Goal: Task Accomplishment & Management: Use online tool/utility

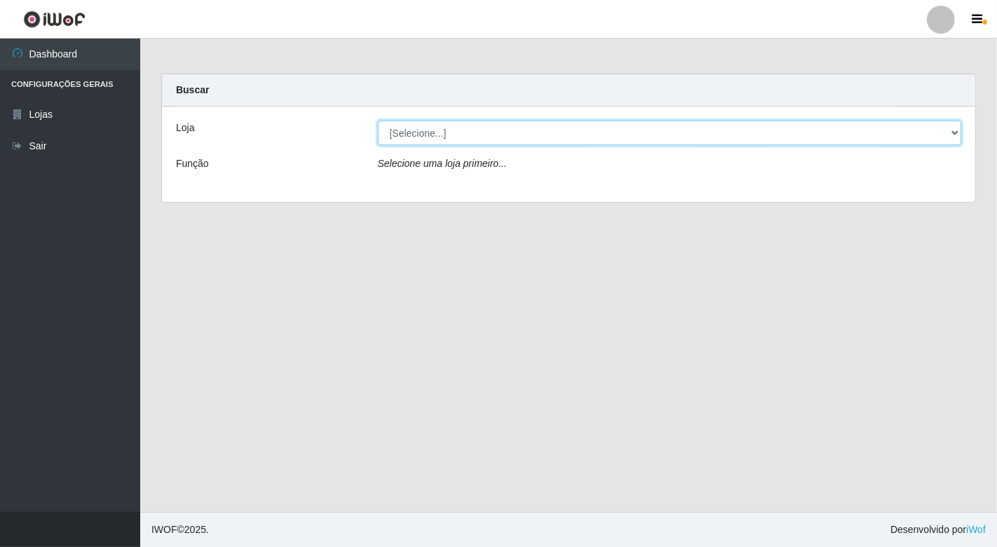
click at [727, 140] on select "[Selecione...] Nordestão - [GEOGRAPHIC_DATA]" at bounding box center [670, 133] width 584 height 25
select select "454"
click at [378, 121] on select "[Selecione...] Nordestão - [GEOGRAPHIC_DATA]" at bounding box center [670, 133] width 584 height 25
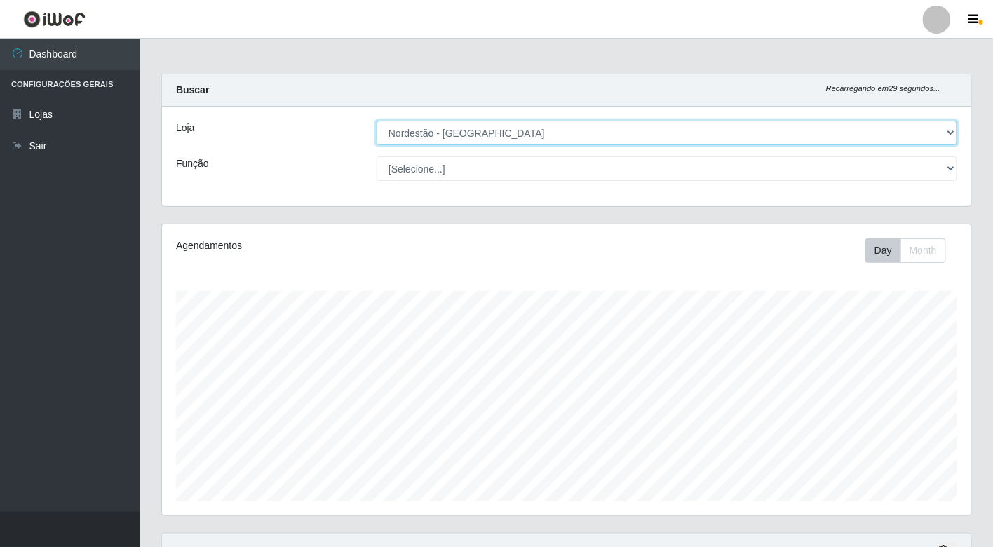
scroll to position [290, 809]
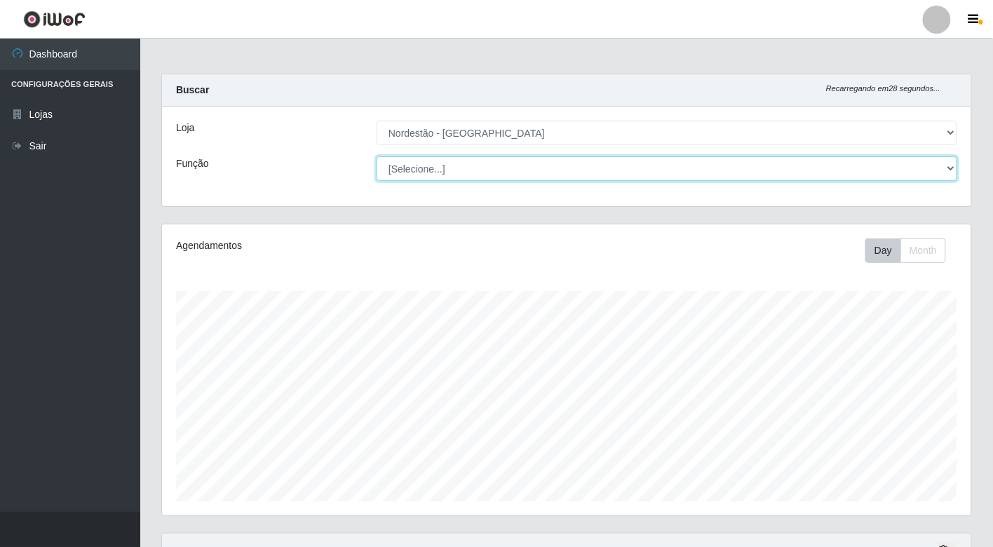
click at [698, 173] on select "[Selecione...] Balconista de Padaria Balconista de Padaria + Balconista de Pada…" at bounding box center [667, 168] width 581 height 25
click at [377, 156] on select "[Selecione...] Balconista de Padaria Balconista de Padaria + Balconista de Pada…" at bounding box center [667, 168] width 581 height 25
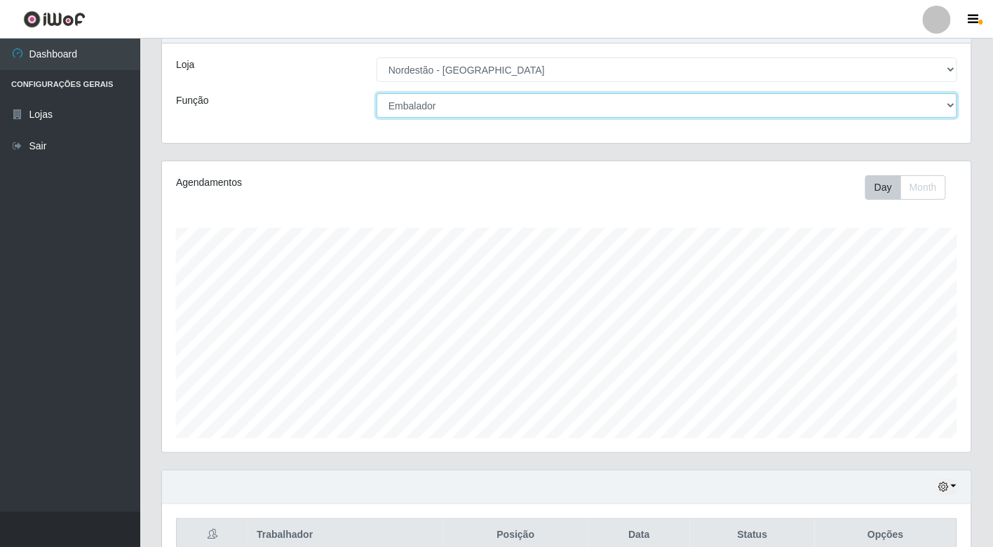
scroll to position [0, 0]
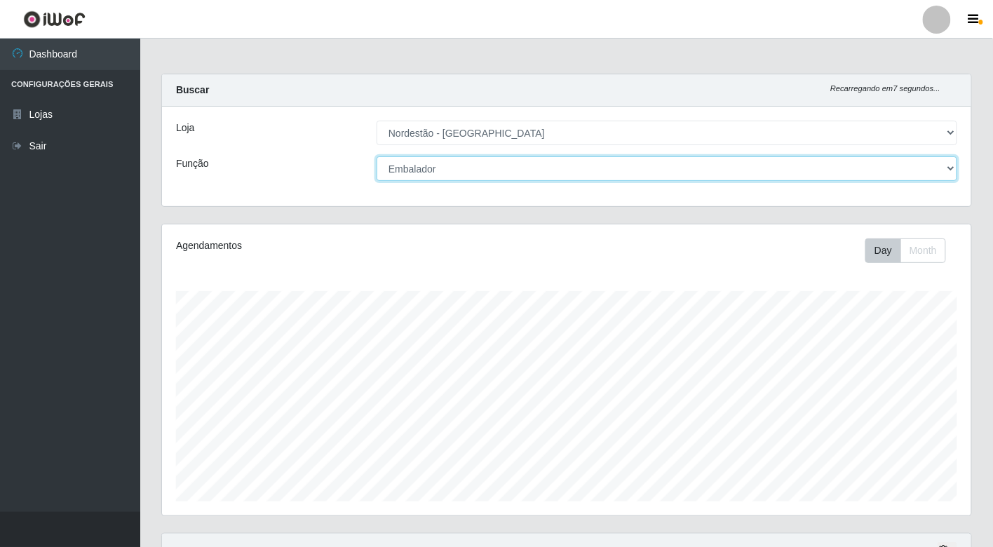
click at [606, 163] on select "[Selecione...] Balconista de Padaria Balconista de Padaria + Balconista de Pada…" at bounding box center [667, 168] width 581 height 25
select select "70"
click at [377, 156] on select "[Selecione...] Balconista de Padaria Balconista de Padaria + Balconista de Pada…" at bounding box center [667, 168] width 581 height 25
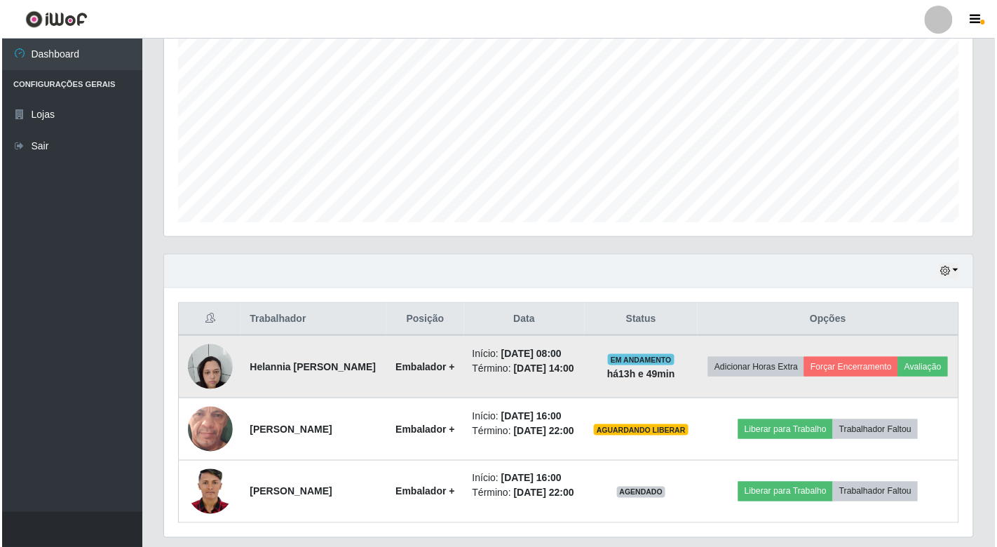
scroll to position [354, 0]
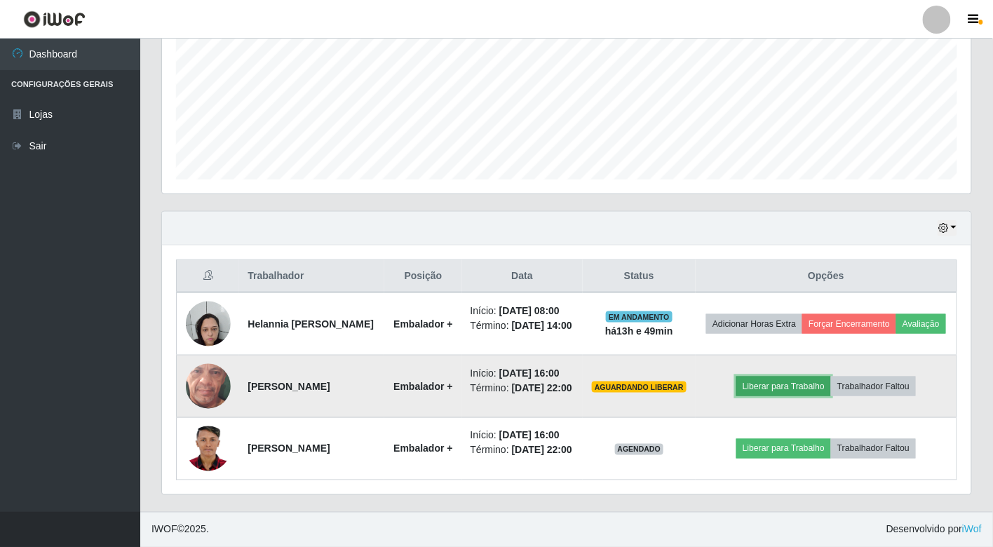
click at [821, 377] on button "Liberar para Trabalho" at bounding box center [784, 387] width 95 height 20
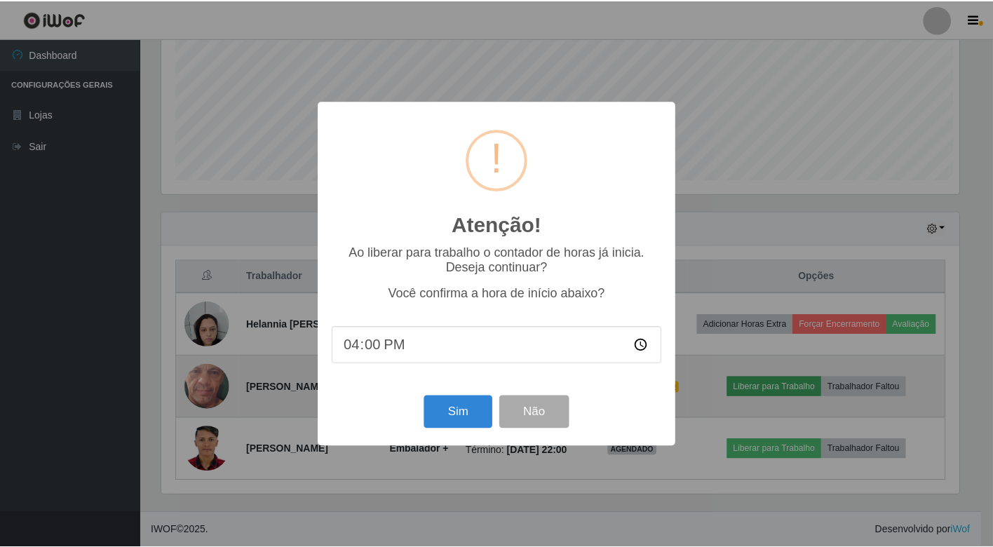
scroll to position [290, 801]
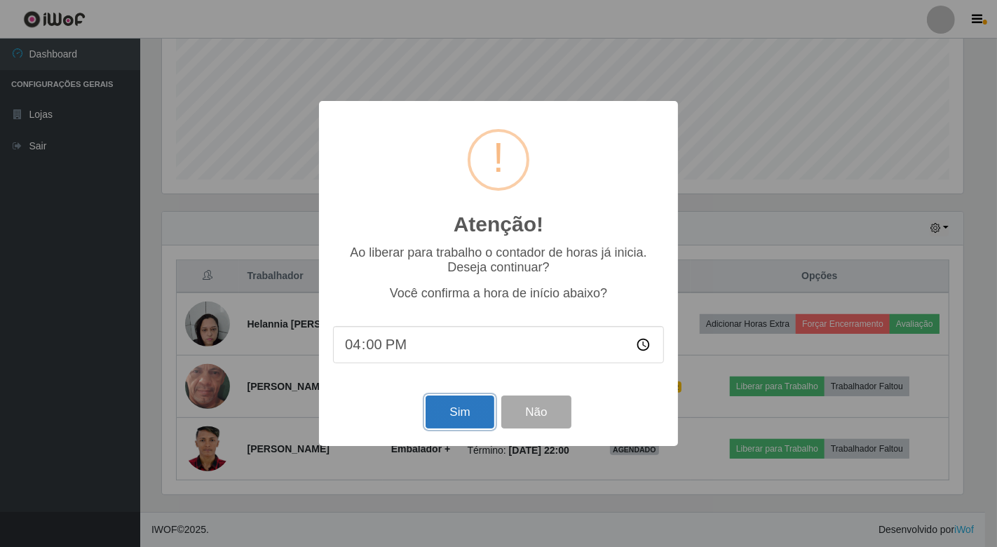
click at [456, 412] on button "Sim" at bounding box center [460, 412] width 68 height 33
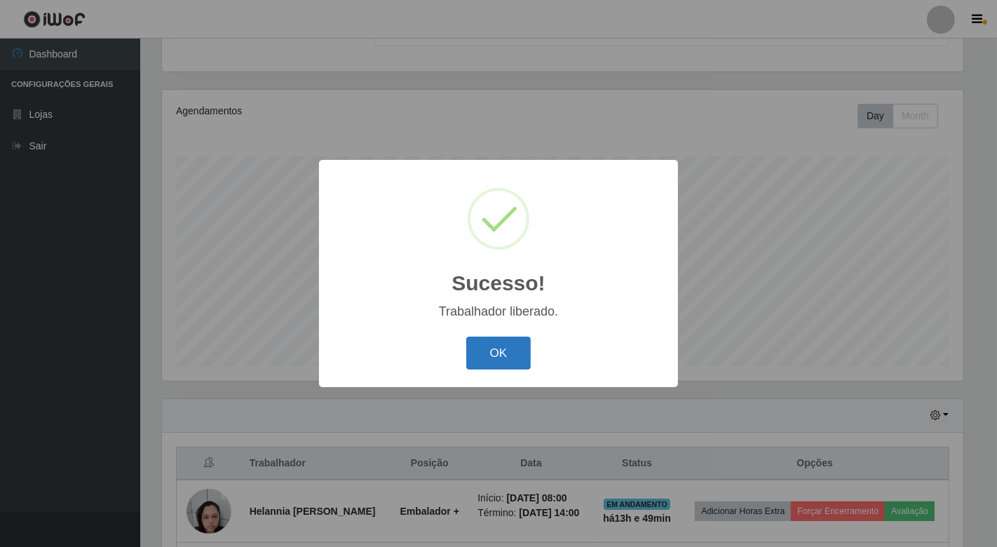
click at [501, 349] on button "OK" at bounding box center [498, 353] width 65 height 33
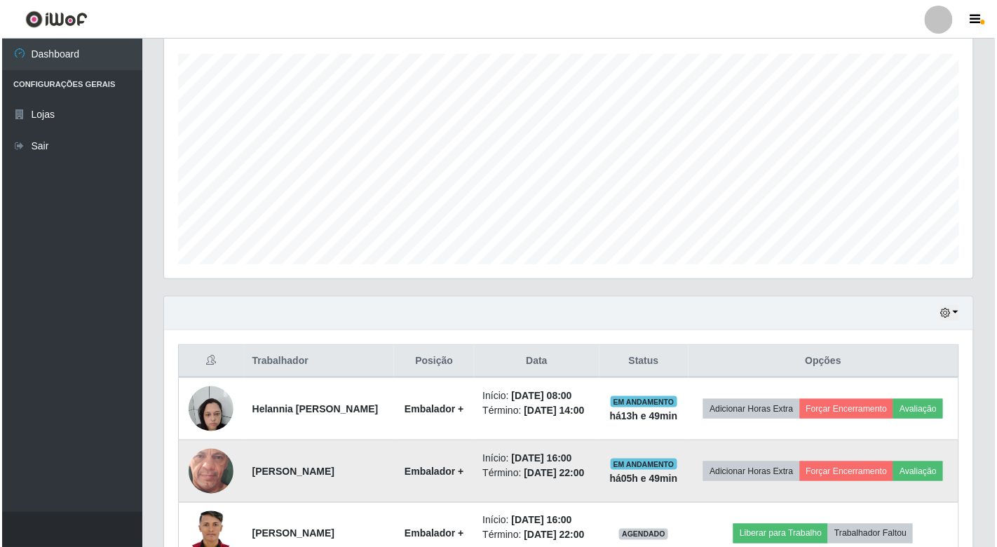
scroll to position [354, 0]
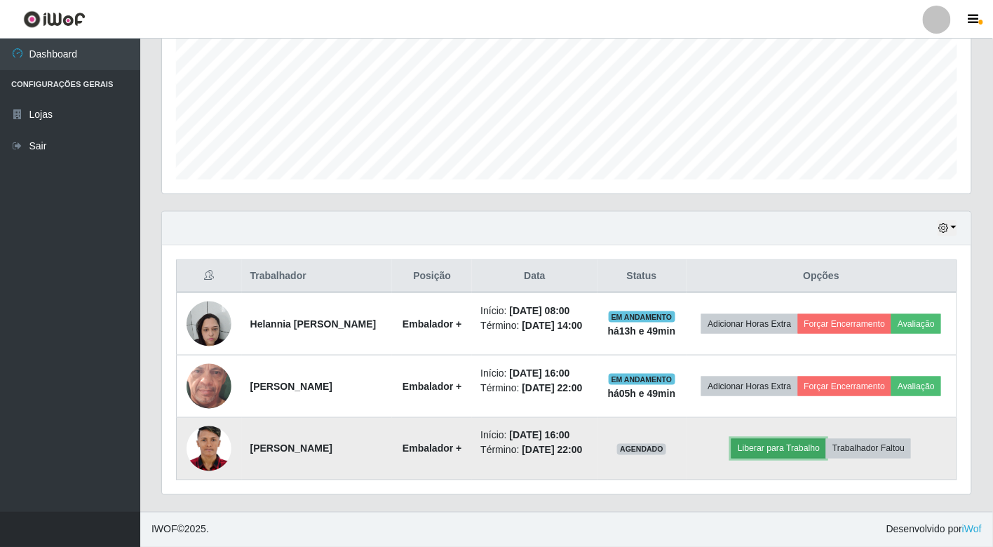
click at [762, 444] on button "Liberar para Trabalho" at bounding box center [779, 449] width 95 height 20
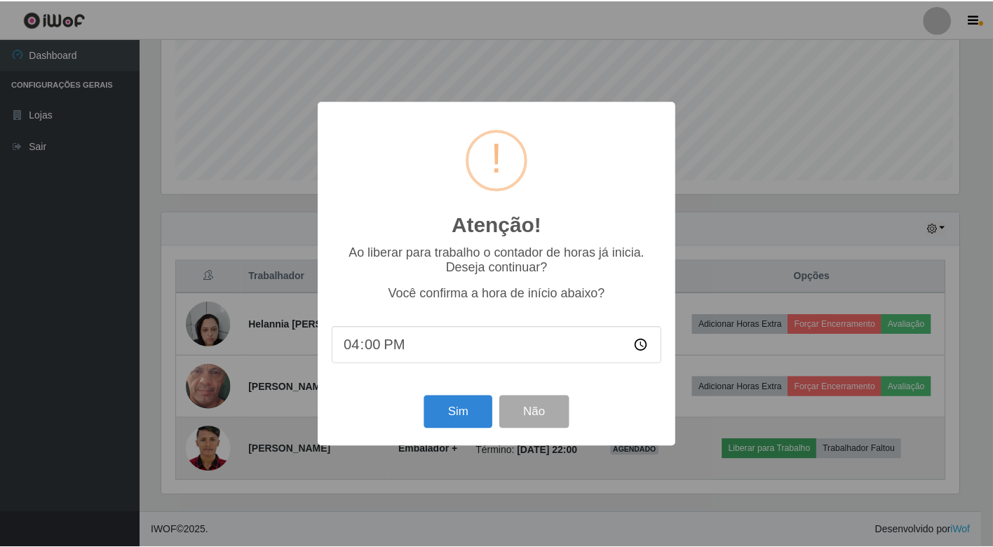
scroll to position [290, 801]
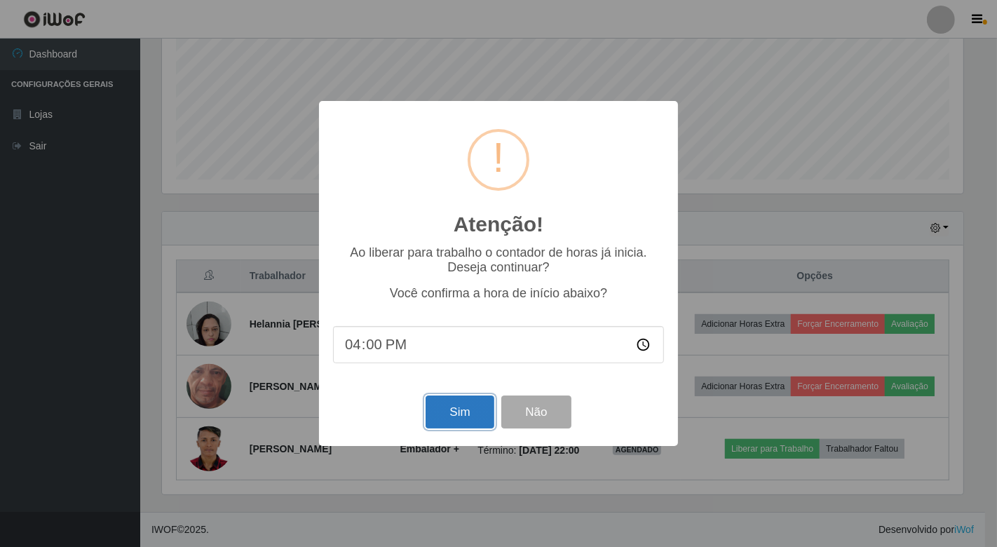
click at [453, 410] on button "Sim" at bounding box center [460, 412] width 68 height 33
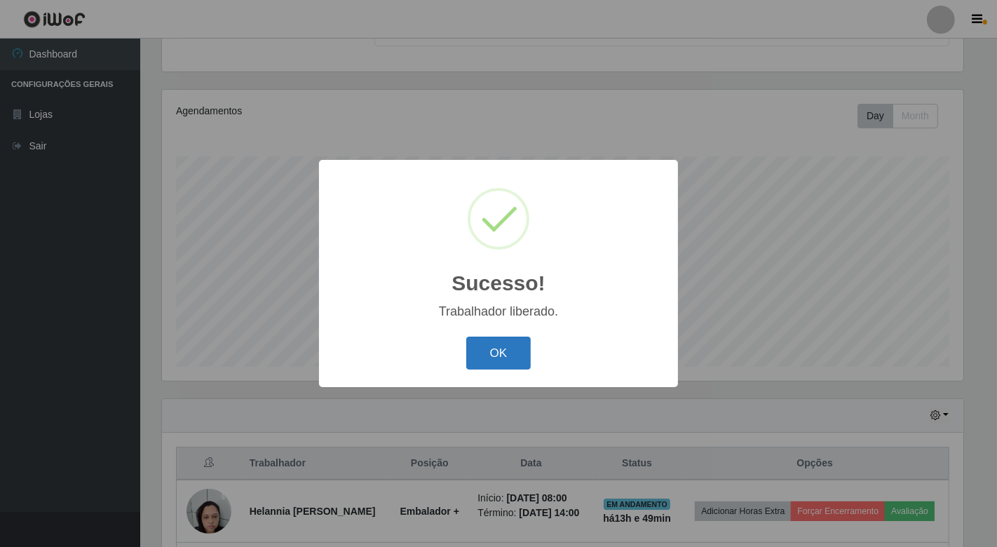
click at [491, 360] on button "OK" at bounding box center [498, 353] width 65 height 33
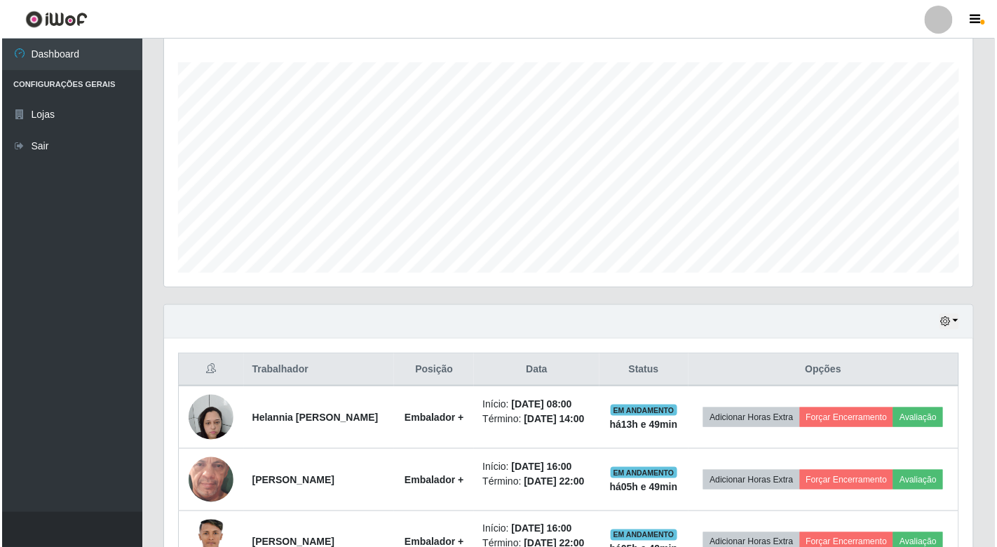
scroll to position [354, 0]
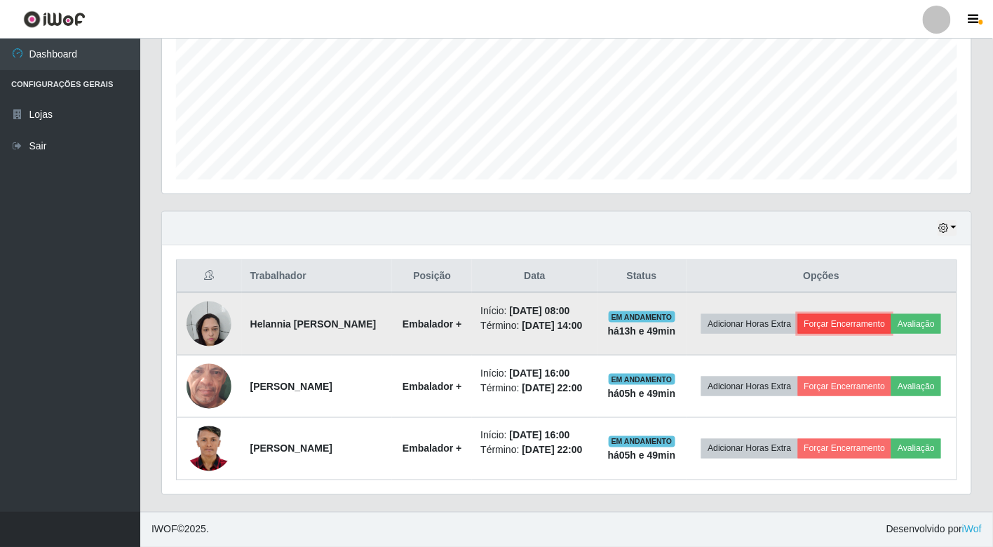
click at [878, 314] on button "Forçar Encerramento" at bounding box center [845, 324] width 94 height 20
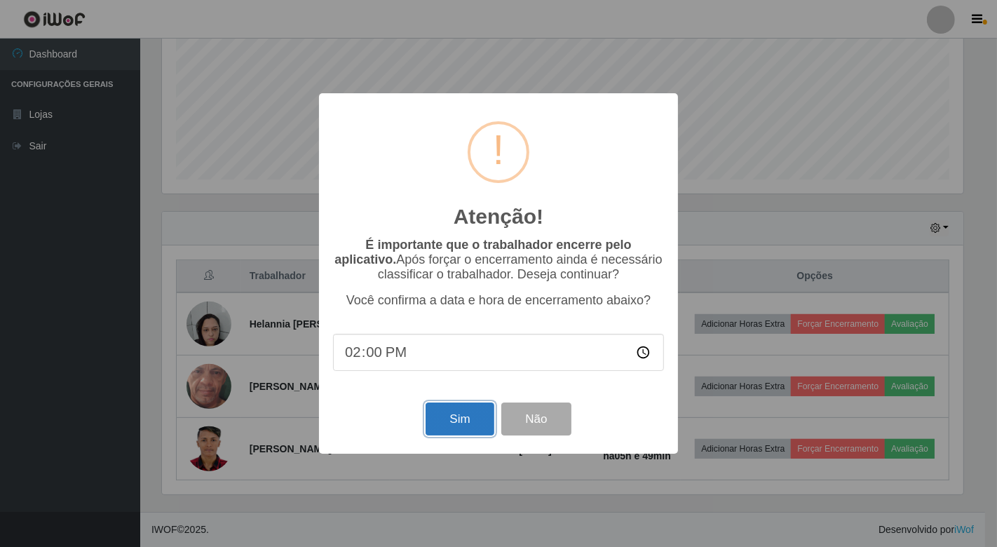
click at [459, 428] on button "Sim" at bounding box center [460, 419] width 68 height 33
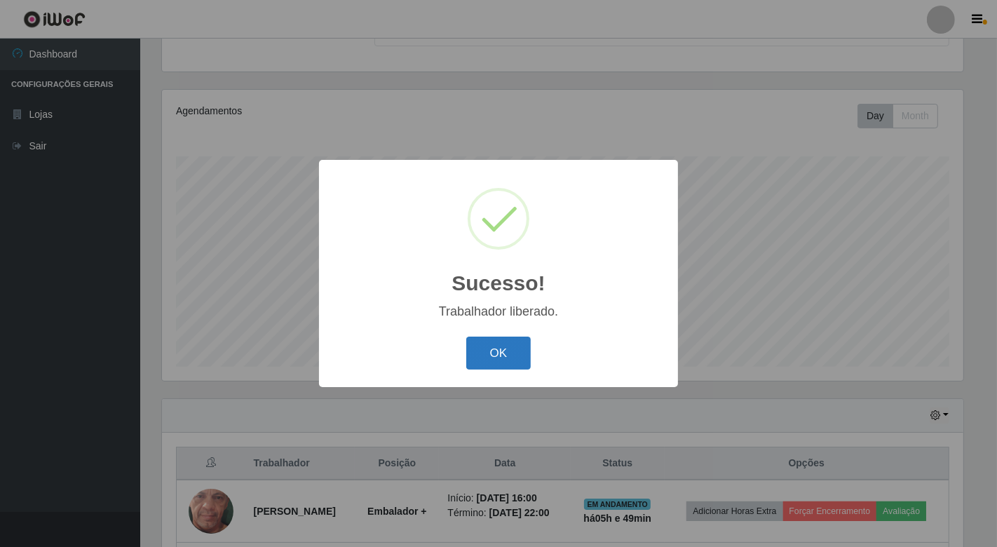
click at [492, 354] on button "OK" at bounding box center [498, 353] width 65 height 33
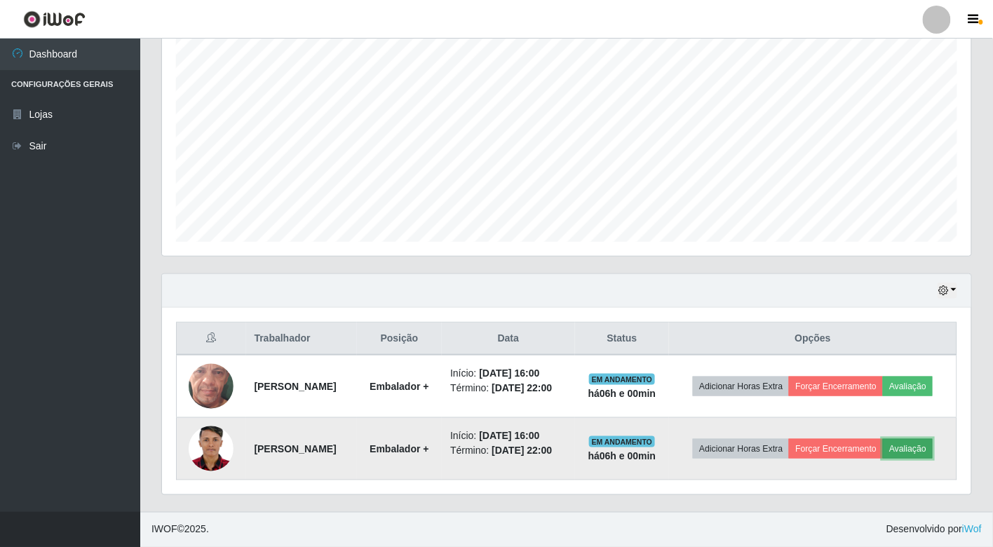
click at [910, 448] on button "Avaliação" at bounding box center [908, 449] width 50 height 20
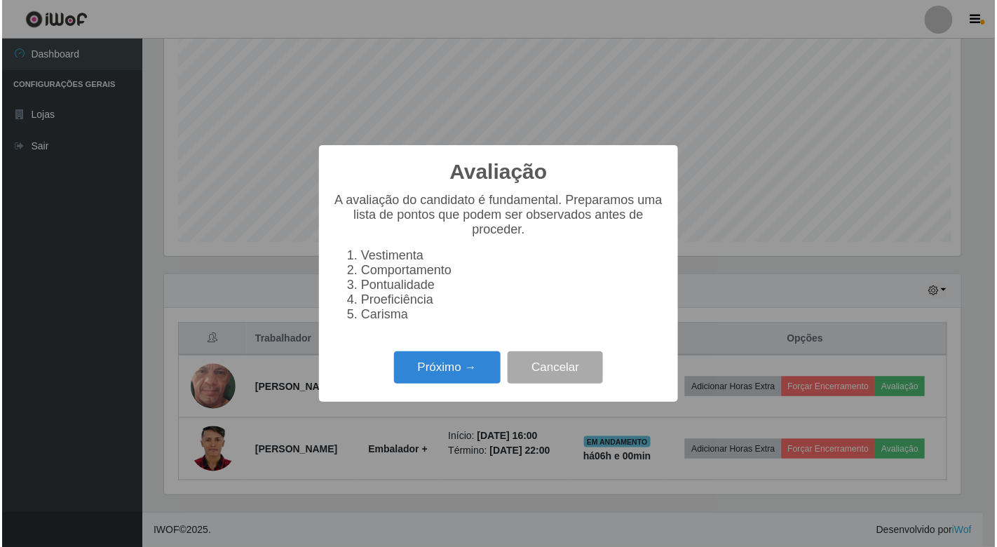
scroll to position [290, 801]
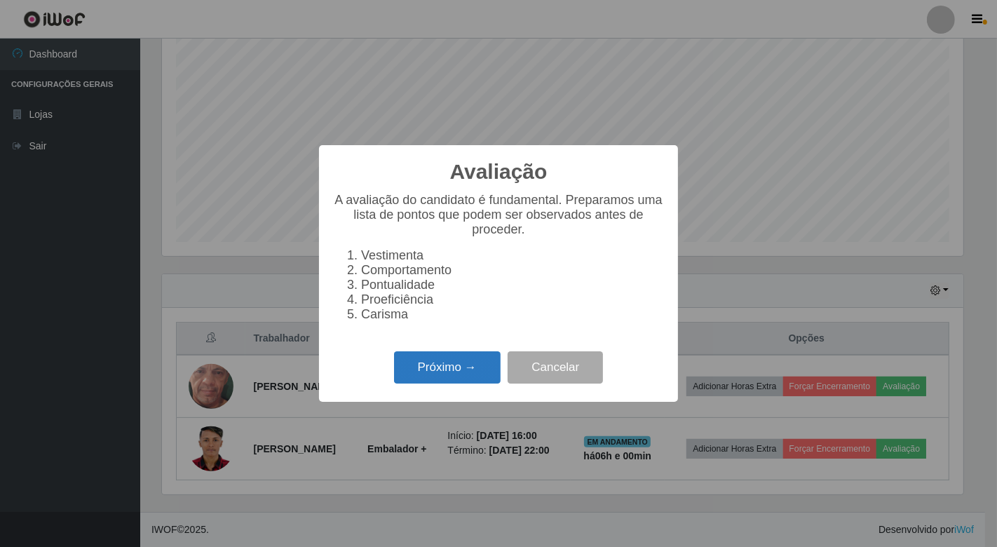
click at [450, 367] on button "Próximo →" at bounding box center [447, 367] width 107 height 33
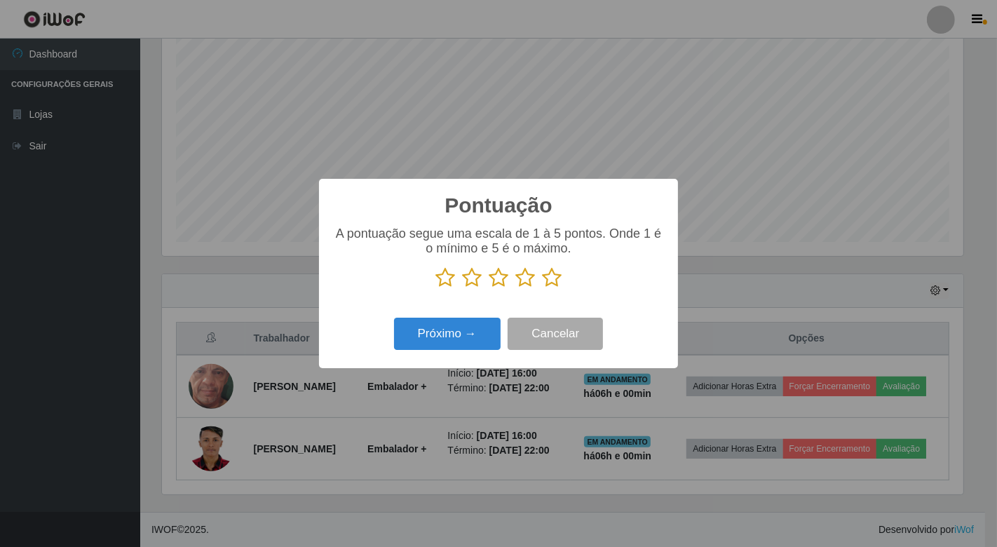
click at [554, 275] on icon at bounding box center [552, 277] width 20 height 21
click at [542, 288] on input "radio" at bounding box center [542, 288] width 0 height 0
click at [471, 341] on button "Próximo →" at bounding box center [447, 334] width 107 height 33
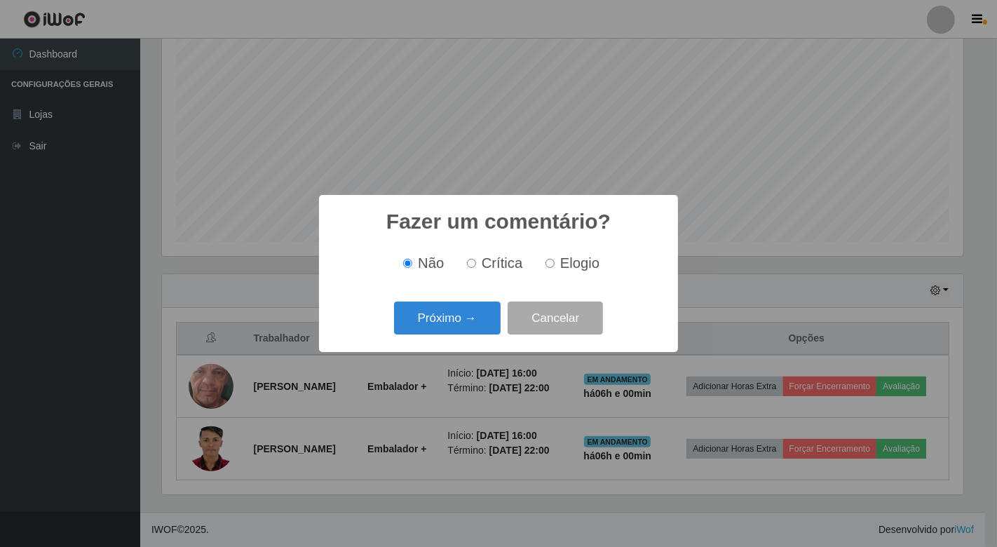
click at [551, 263] on input "Elogio" at bounding box center [550, 263] width 9 height 9
radio input "true"
click at [410, 263] on input "Não" at bounding box center [407, 263] width 9 height 9
radio input "true"
click at [443, 311] on button "Próximo →" at bounding box center [447, 318] width 107 height 33
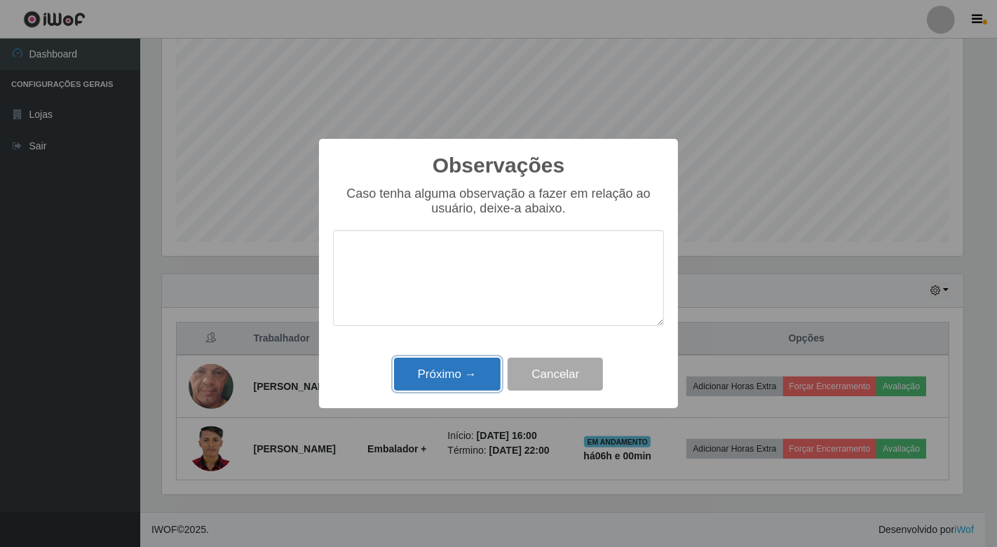
click at [478, 365] on button "Próximo →" at bounding box center [447, 374] width 107 height 33
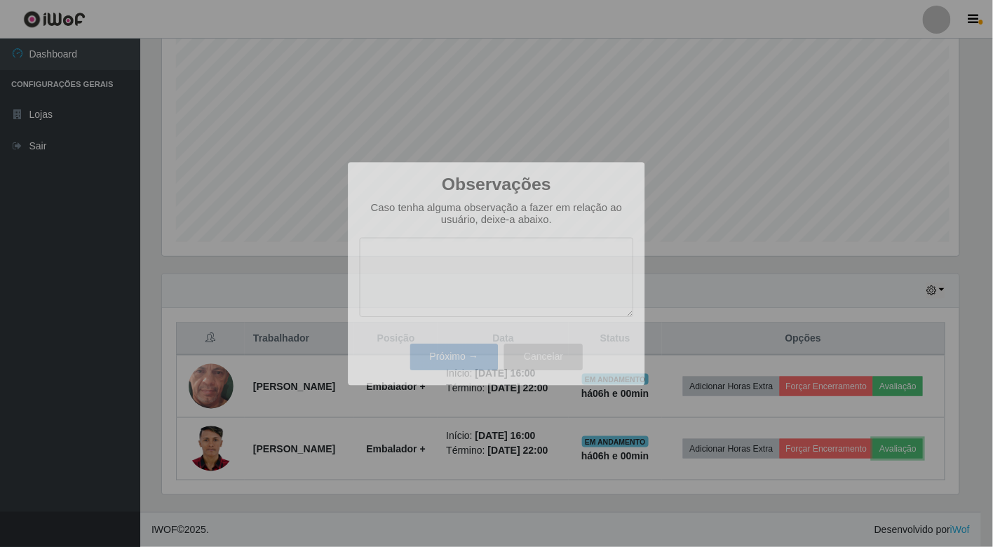
scroll to position [290, 809]
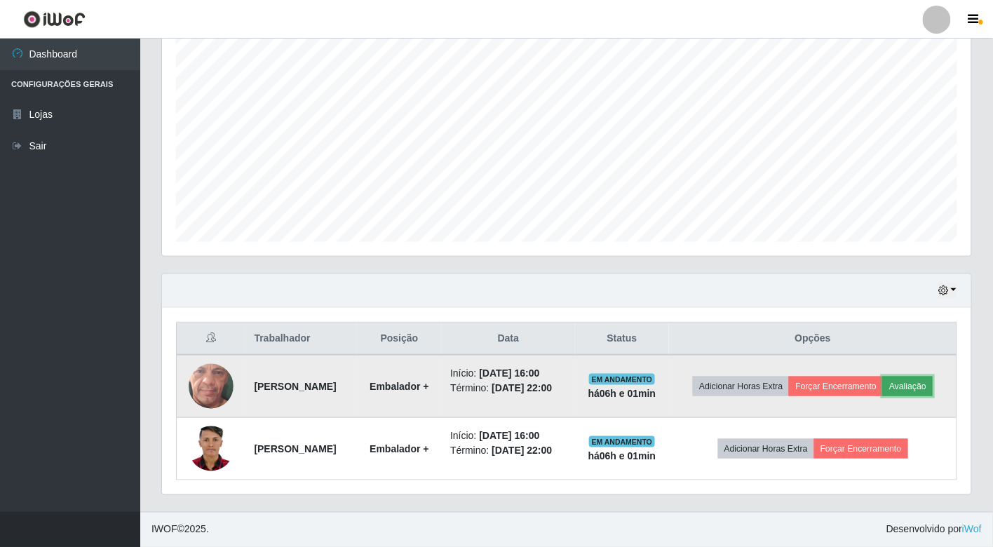
click at [920, 379] on button "Avaliação" at bounding box center [908, 387] width 50 height 20
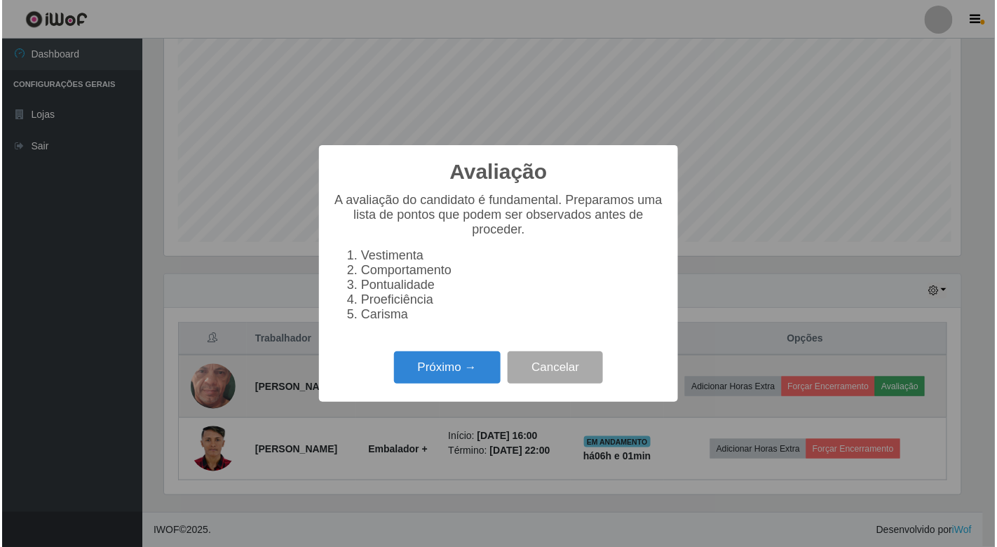
scroll to position [290, 801]
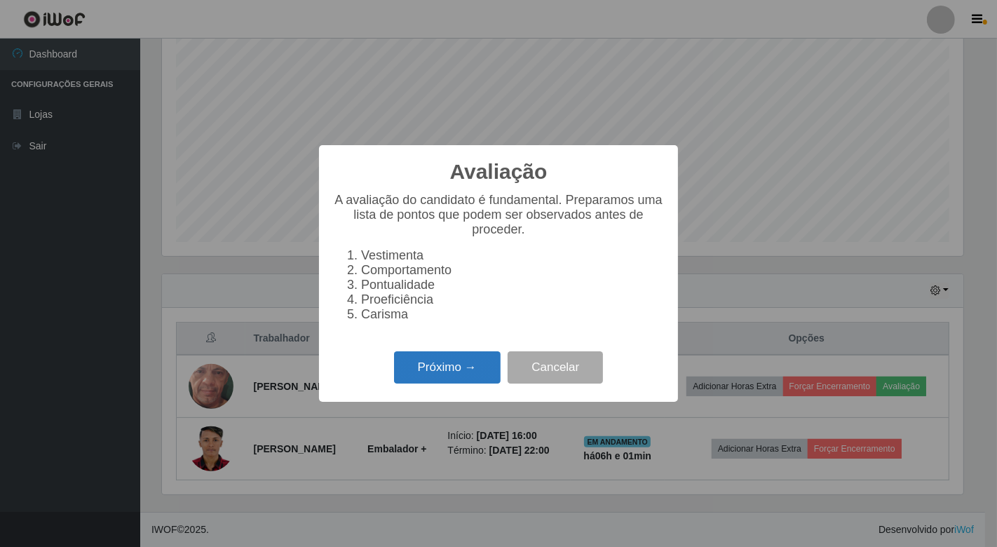
click at [445, 369] on button "Próximo →" at bounding box center [447, 367] width 107 height 33
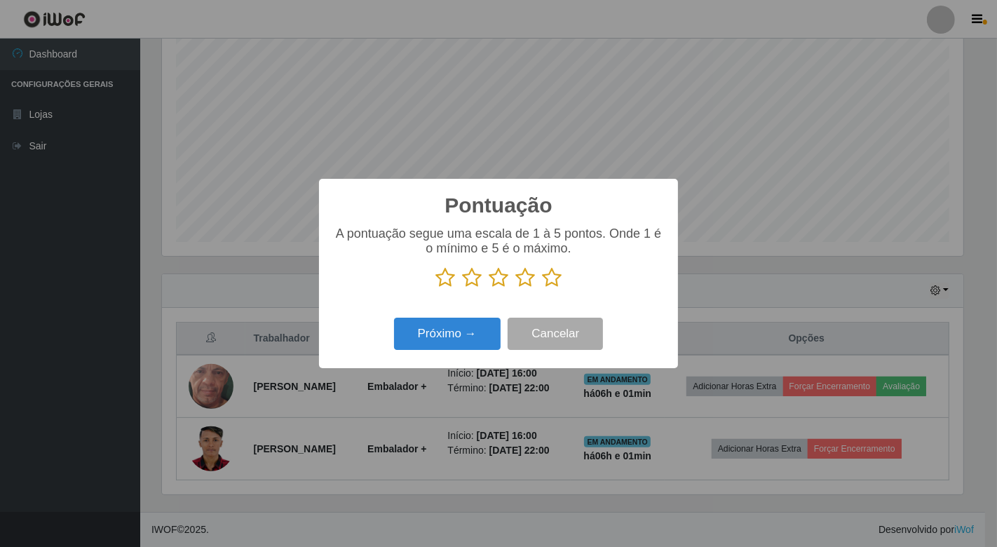
click at [548, 276] on icon at bounding box center [552, 277] width 20 height 21
click at [542, 288] on input "radio" at bounding box center [542, 288] width 0 height 0
click at [457, 335] on button "Próximo →" at bounding box center [447, 334] width 107 height 33
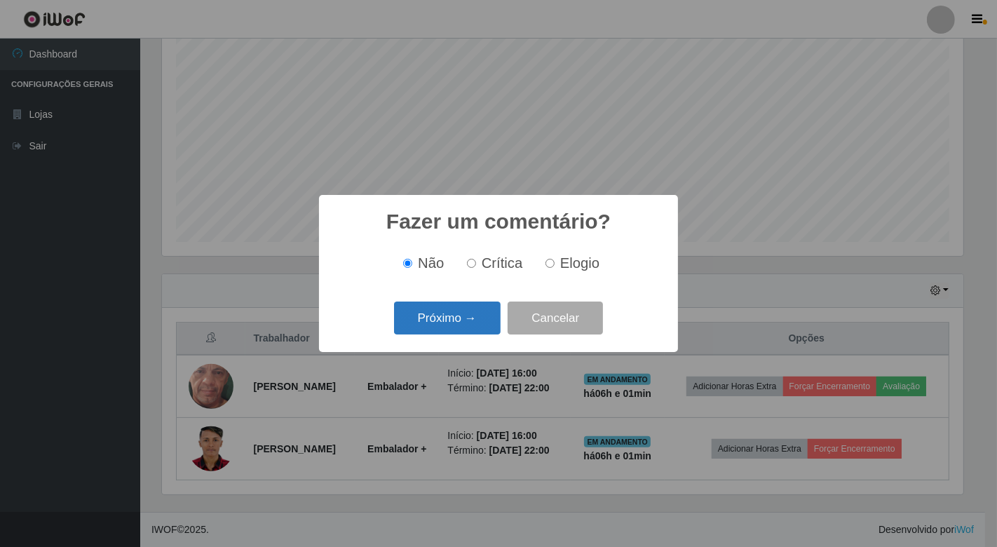
click at [471, 310] on button "Próximo →" at bounding box center [447, 318] width 107 height 33
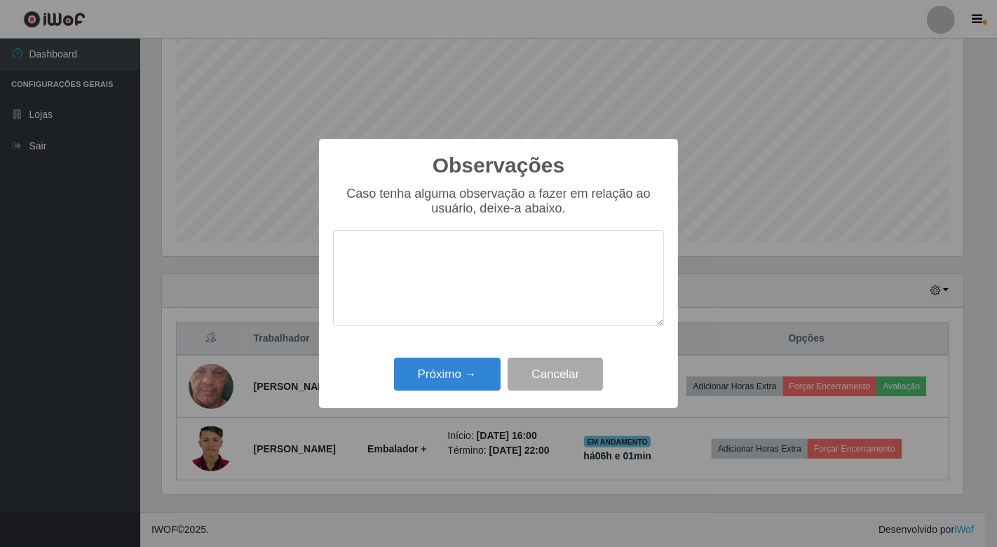
click at [479, 351] on div "Observações × Caso tenha alguma observação a fazer em relação ao usuário, deixe…" at bounding box center [498, 274] width 359 height 270
click at [476, 375] on button "Próximo →" at bounding box center [447, 374] width 107 height 33
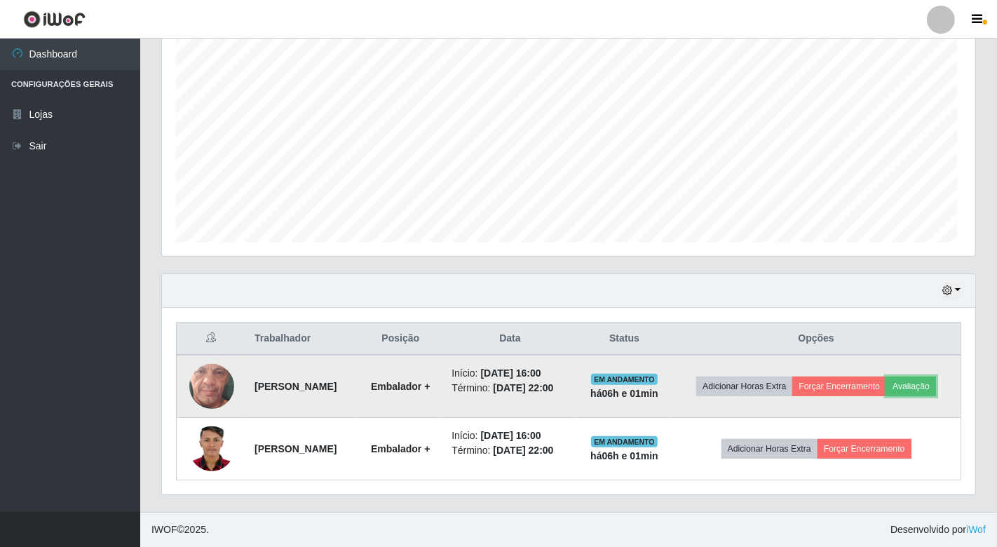
scroll to position [290, 809]
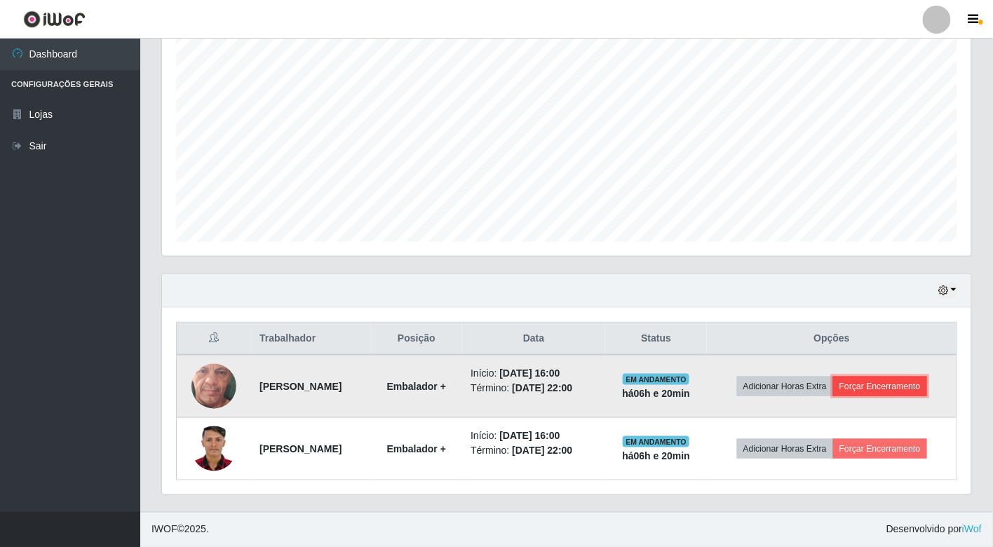
click at [910, 382] on button "Forçar Encerramento" at bounding box center [880, 387] width 94 height 20
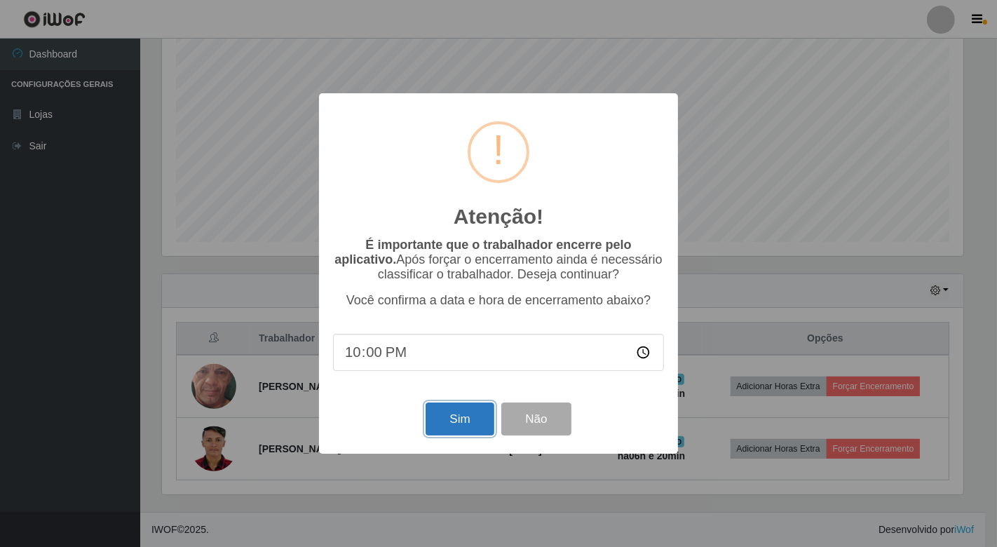
click at [471, 415] on button "Sim" at bounding box center [460, 419] width 68 height 33
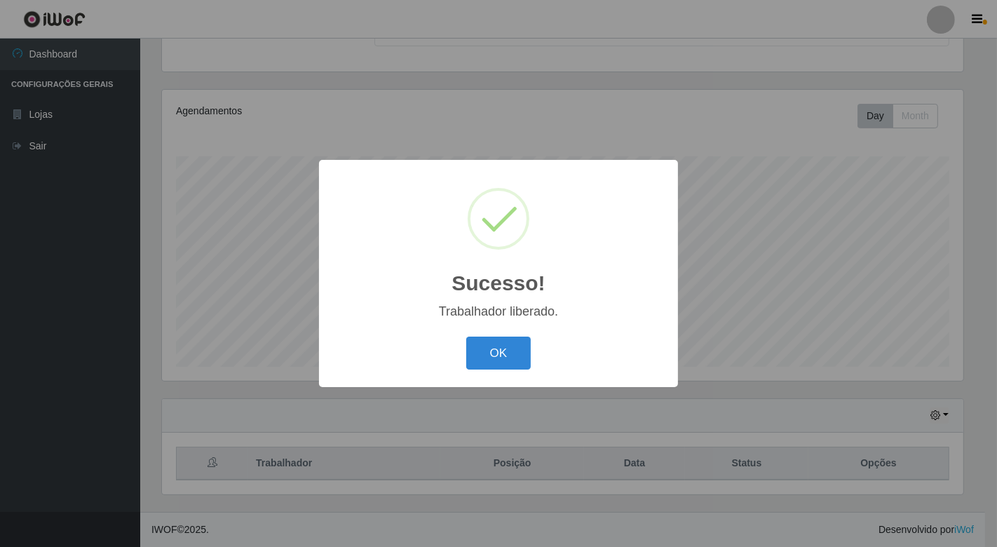
click at [885, 439] on div "Sucesso! × Trabalhador liberado. OK Cancel" at bounding box center [498, 273] width 997 height 547
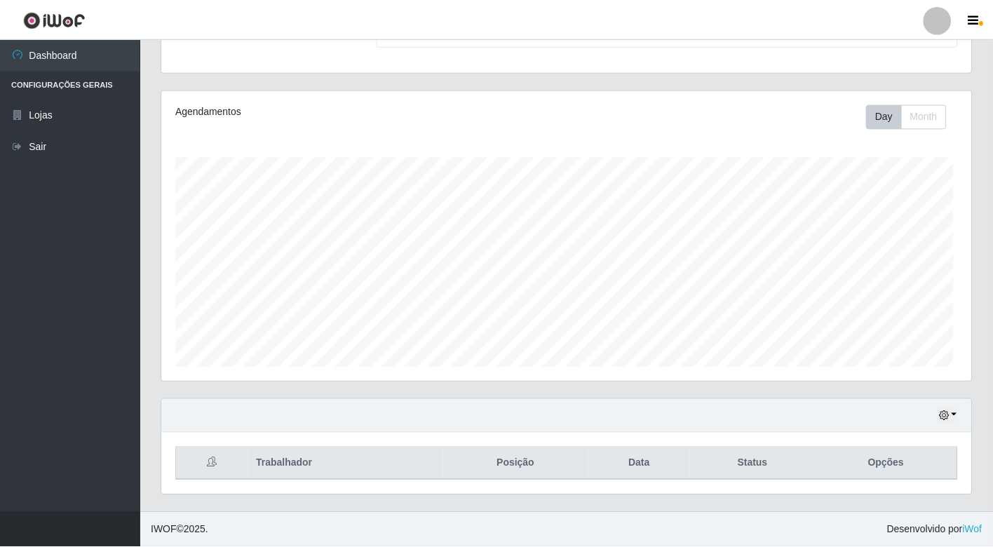
scroll to position [290, 809]
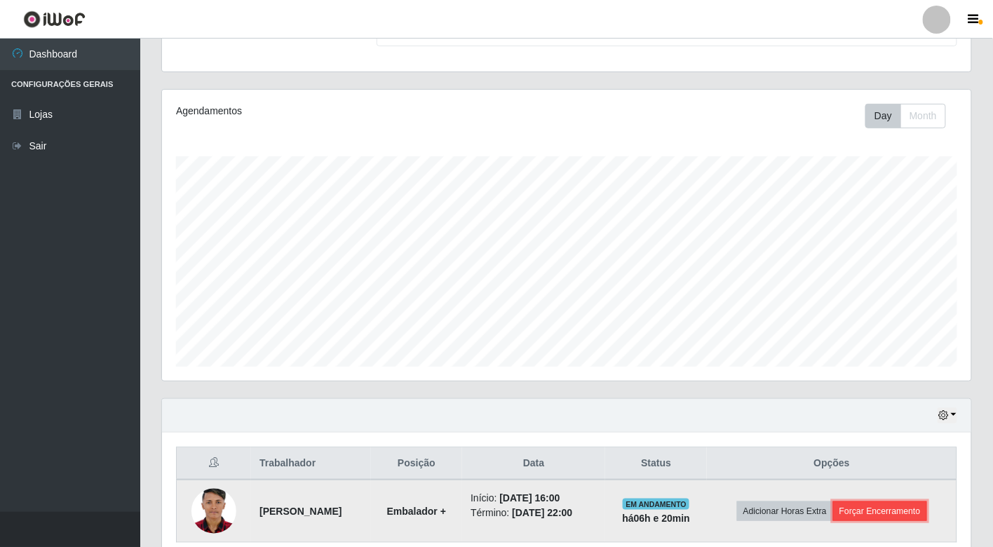
click at [882, 504] on button "Forçar Encerramento" at bounding box center [880, 512] width 94 height 20
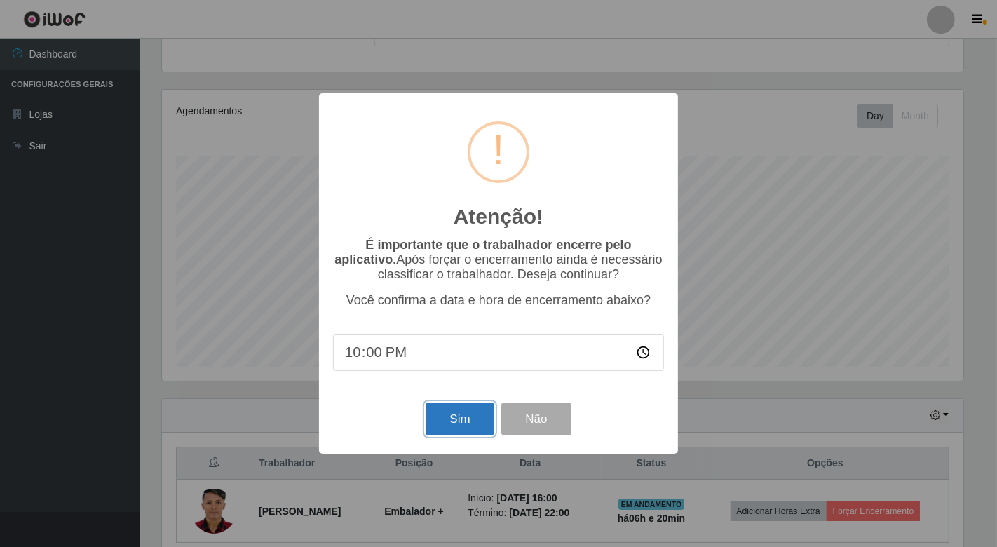
click at [441, 417] on button "Sim" at bounding box center [460, 419] width 68 height 33
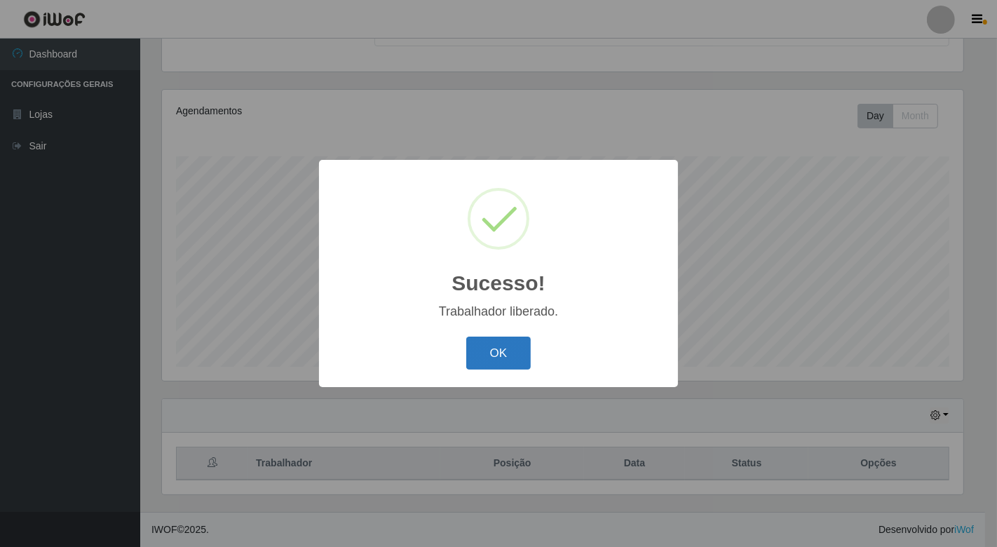
click at [502, 354] on button "OK" at bounding box center [498, 353] width 65 height 33
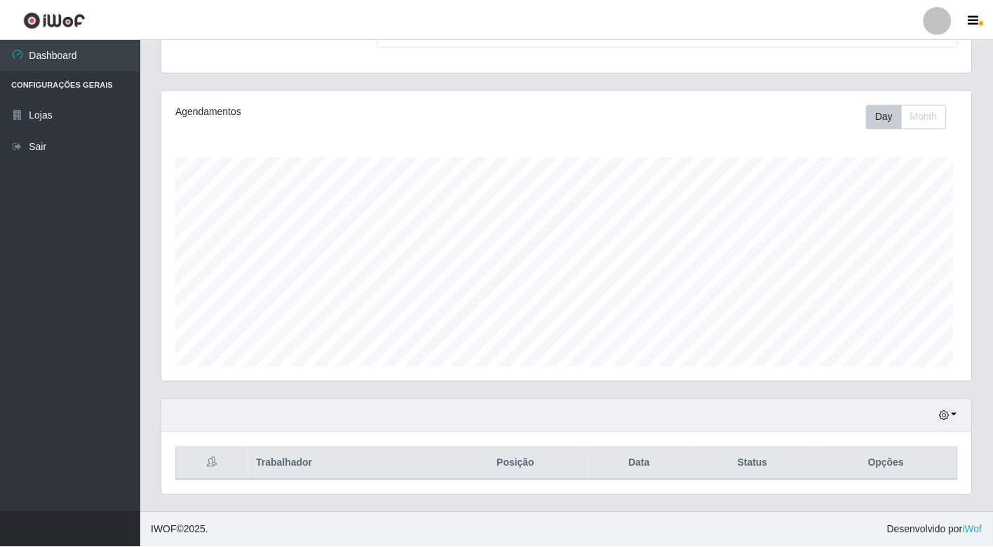
scroll to position [290, 809]
